Goal: Transaction & Acquisition: Purchase product/service

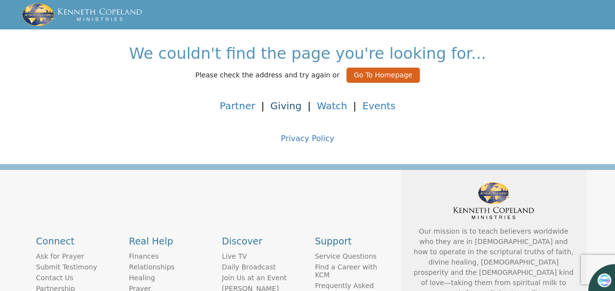
click at [284, 105] on link "Giving" at bounding box center [285, 106] width 31 height 12
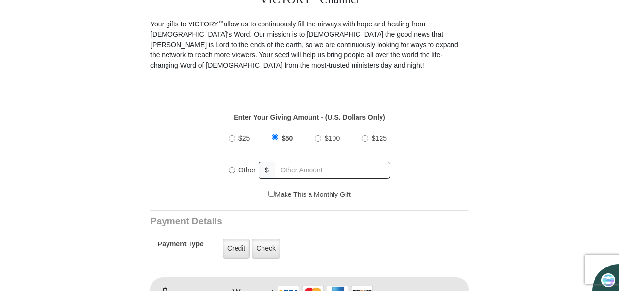
scroll to position [295, 0]
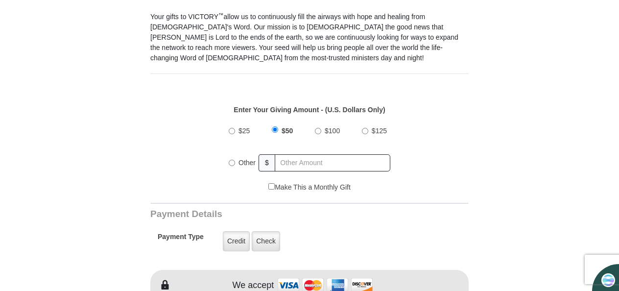
click at [231, 160] on input "Other" at bounding box center [232, 163] width 6 height 6
radio input "true"
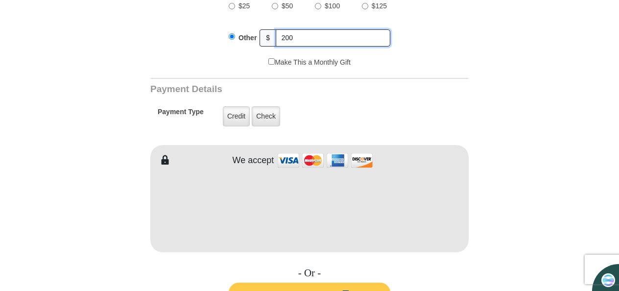
scroll to position [431, 0]
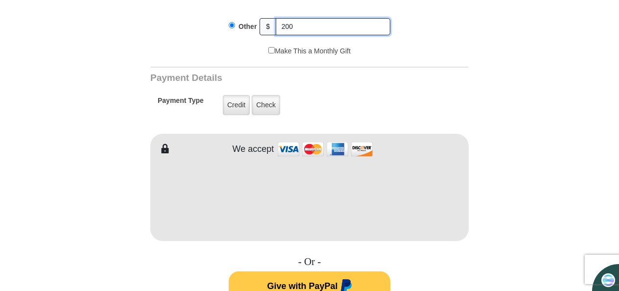
type input "200"
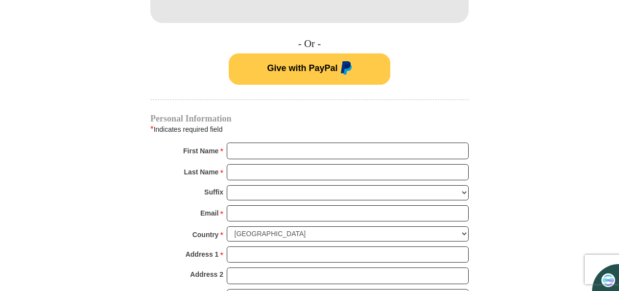
scroll to position [653, 0]
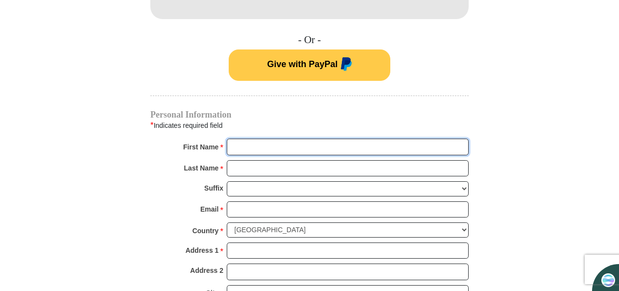
click at [278, 139] on input "First Name *" at bounding box center [348, 147] width 242 height 17
type input "[PERSON_NAME]"
type input "Lee"
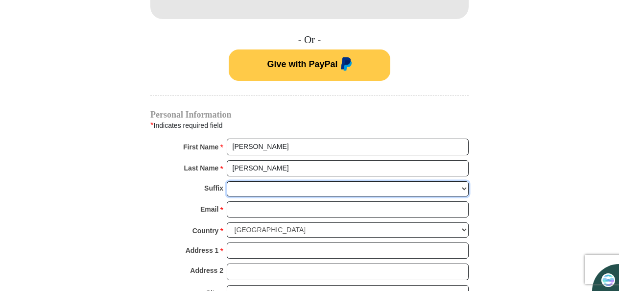
type input "lottiebeatricelee@hotmail.com"
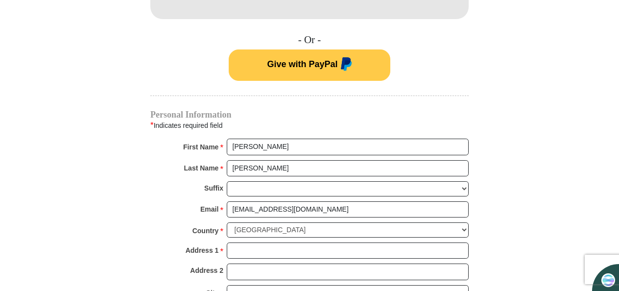
type input "19703 Alton Springs Dr"
type input "19703 Alton Springs"
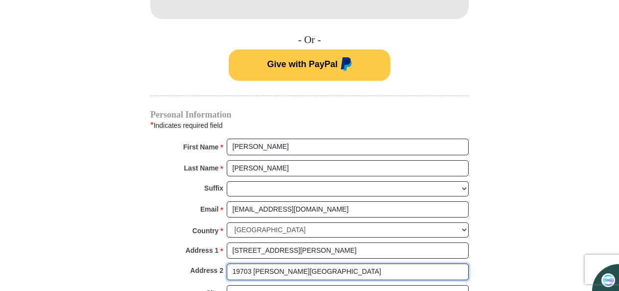
type input "Cypress"
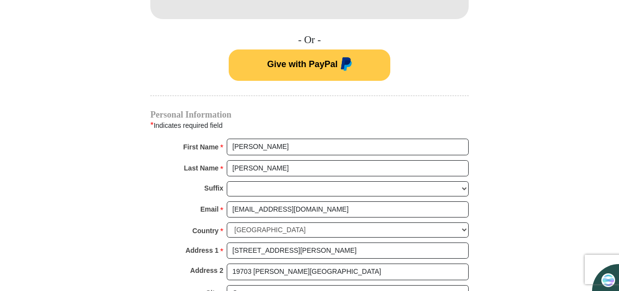
select select "TX"
type input "77433"
type input "7026803472"
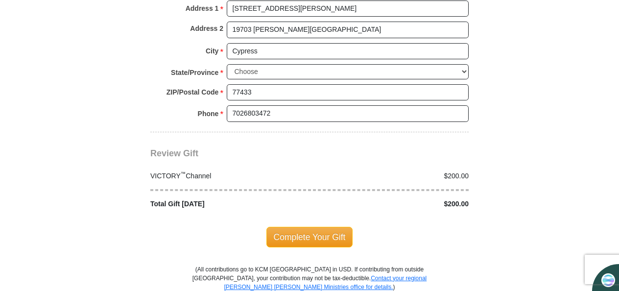
scroll to position [897, 0]
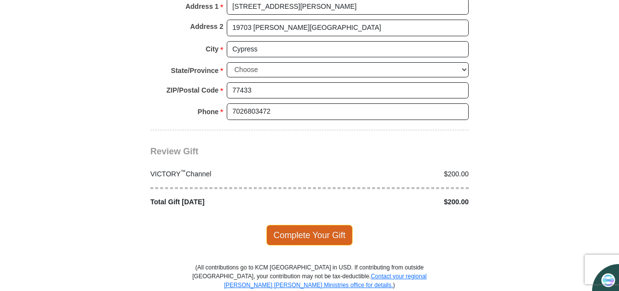
click at [304, 225] on span "Complete Your Gift" at bounding box center [309, 235] width 87 height 21
